Goal: Find specific page/section: Find specific page/section

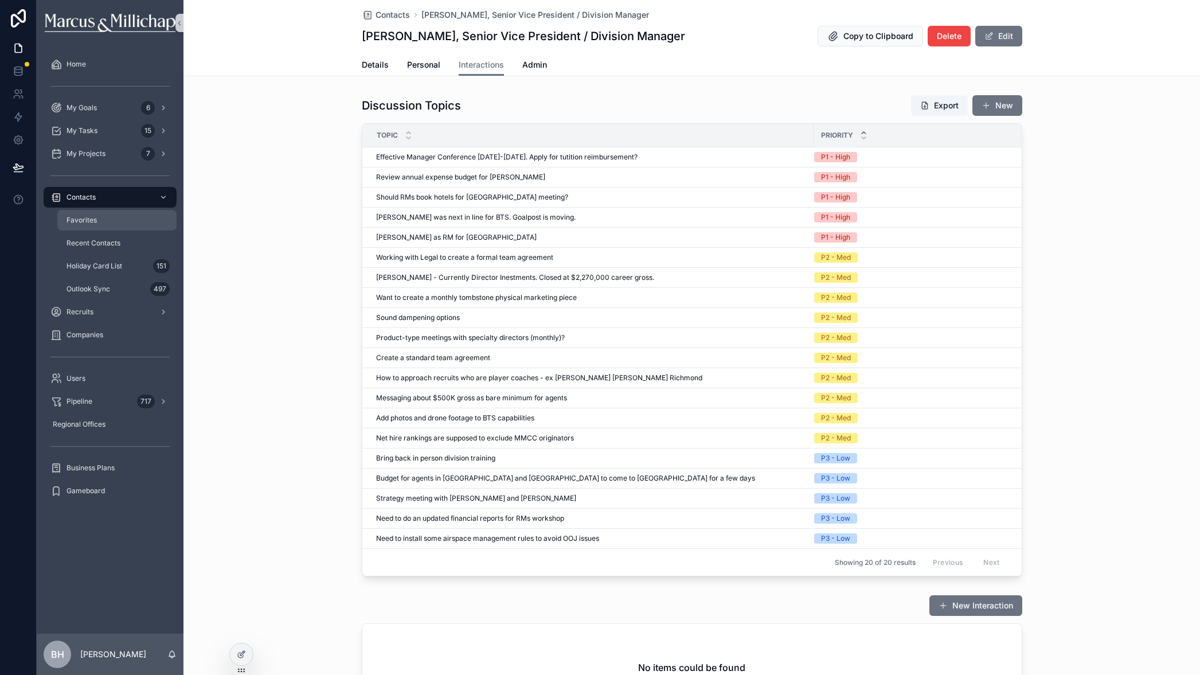
click at [87, 221] on span "Favorites" at bounding box center [81, 220] width 30 height 9
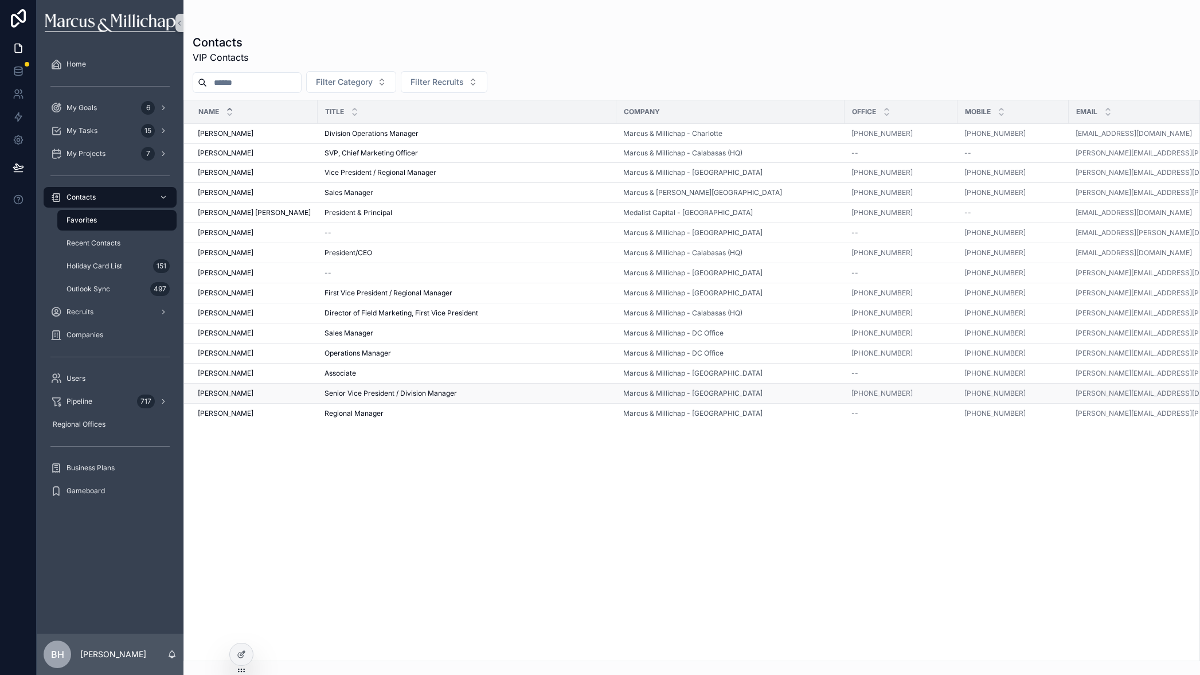
click at [218, 394] on span "[PERSON_NAME]" at bounding box center [226, 393] width 56 height 9
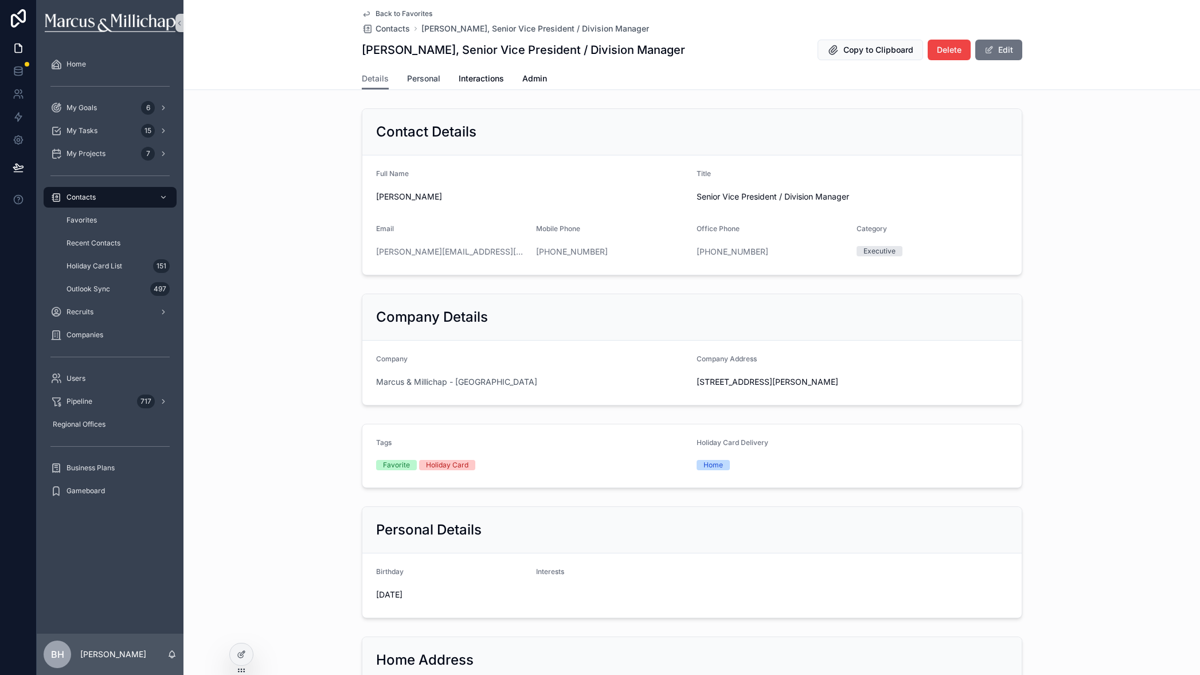
click at [417, 75] on span "Personal" at bounding box center [423, 78] width 33 height 11
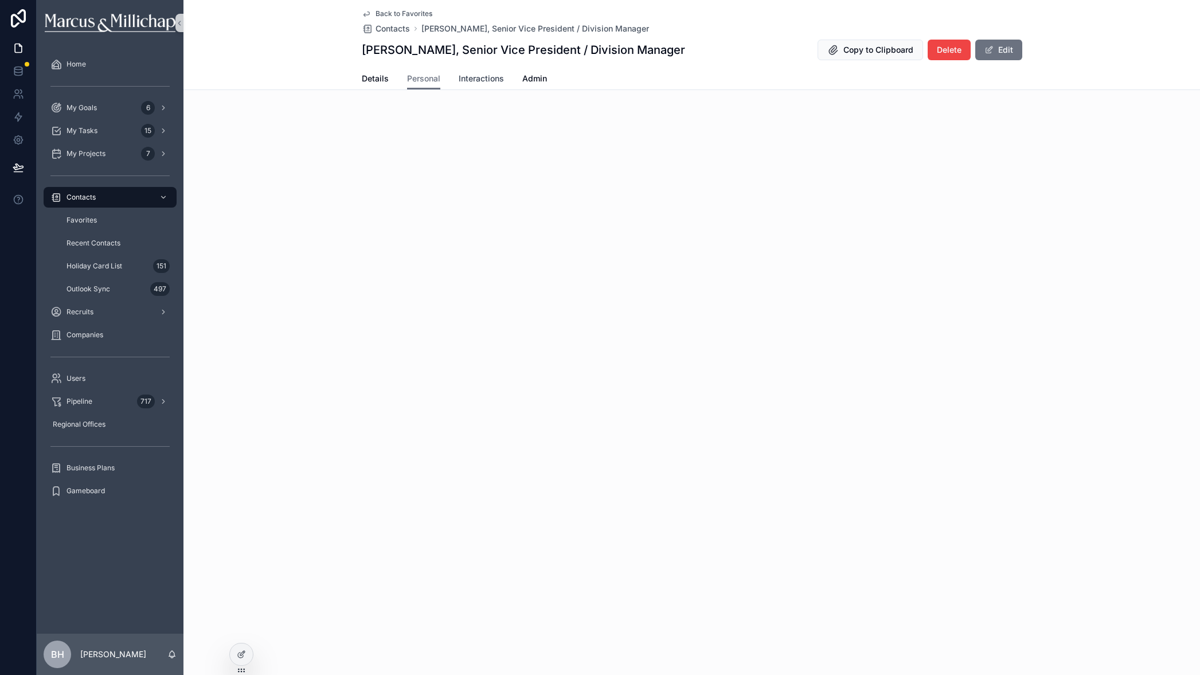
click at [482, 82] on span "Interactions" at bounding box center [481, 78] width 45 height 11
